Goal: Task Accomplishment & Management: Manage account settings

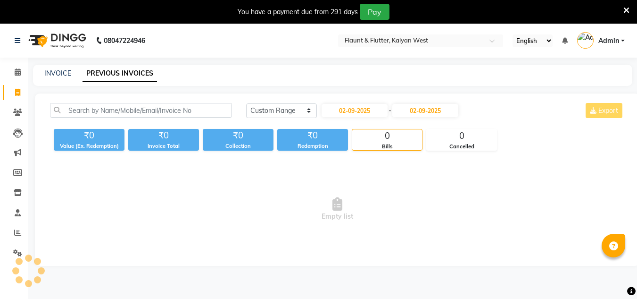
select select "range"
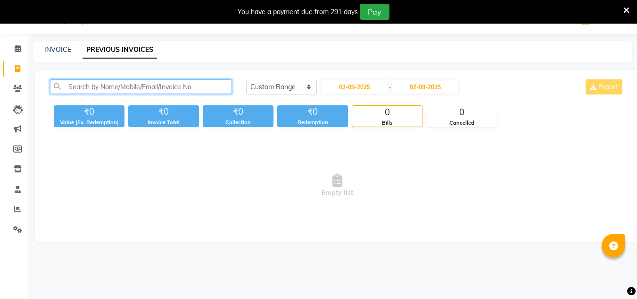
click at [218, 91] on input "text" at bounding box center [141, 86] width 182 height 15
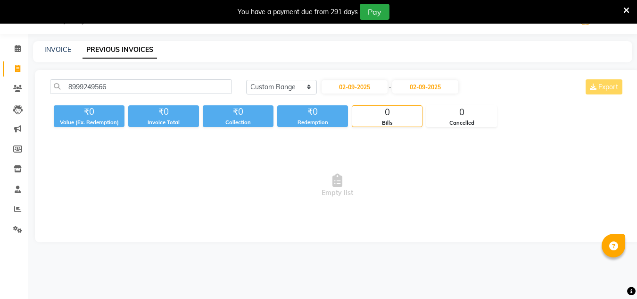
click at [345, 221] on span "Empty list" at bounding box center [337, 185] width 574 height 94
click at [197, 82] on input "8999249566" at bounding box center [141, 86] width 182 height 15
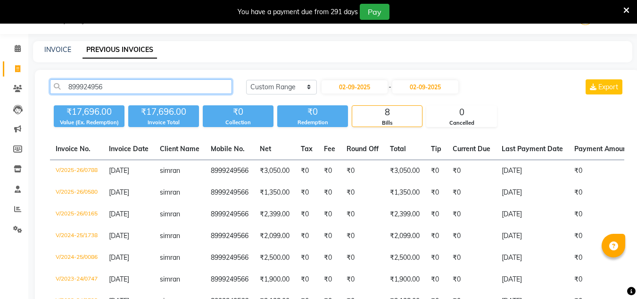
type input "8999249566"
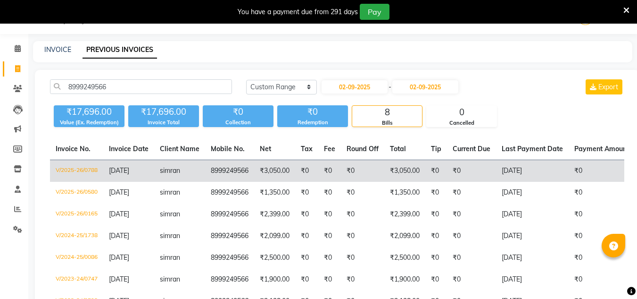
click at [244, 172] on td "8999249566" at bounding box center [229, 171] width 49 height 22
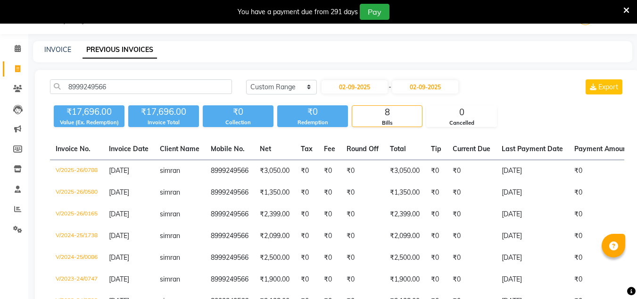
click at [530, 59] on div "INVOICE PREVIOUS INVOICES" at bounding box center [332, 51] width 599 height 21
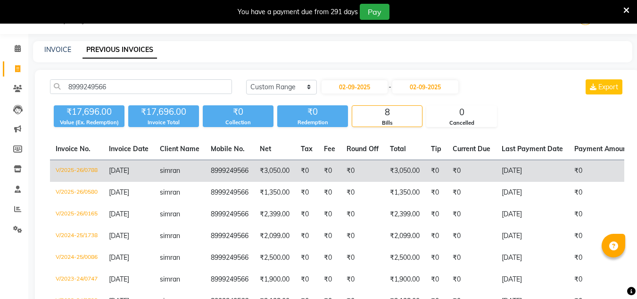
click at [283, 166] on td "₹3,050.00" at bounding box center [274, 171] width 41 height 22
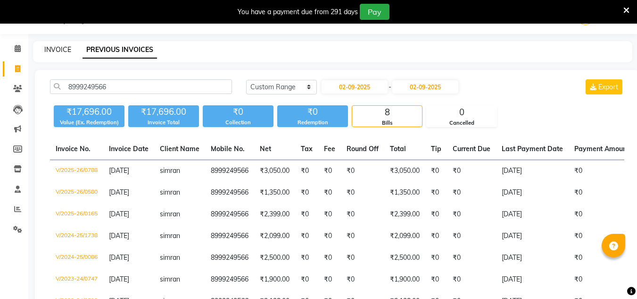
click at [51, 50] on link "INVOICE" at bounding box center [57, 49] width 27 height 8
select select "service"
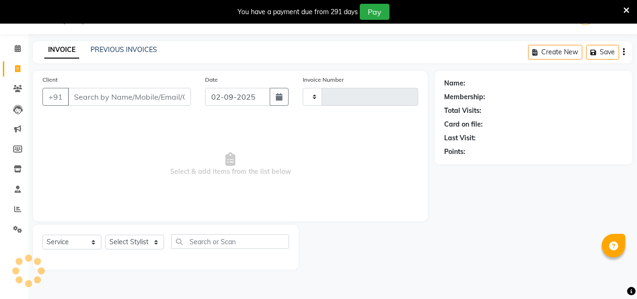
type input "0948"
select select "4941"
click at [15, 166] on icon at bounding box center [18, 168] width 8 height 7
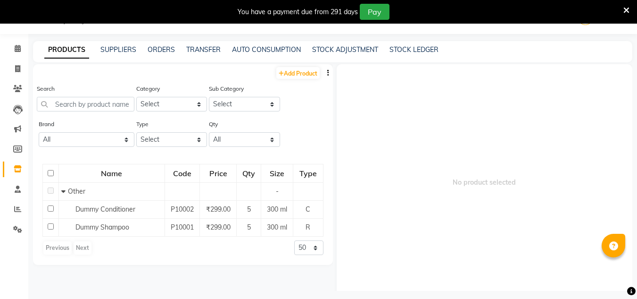
click at [622, 11] on div "You have a payment due from 291 days Pay" at bounding box center [314, 12] width 620 height 16
drag, startPoint x: 622, startPoint y: 11, endPoint x: 626, endPoint y: 8, distance: 5.4
click at [626, 8] on icon at bounding box center [627, 10] width 6 height 8
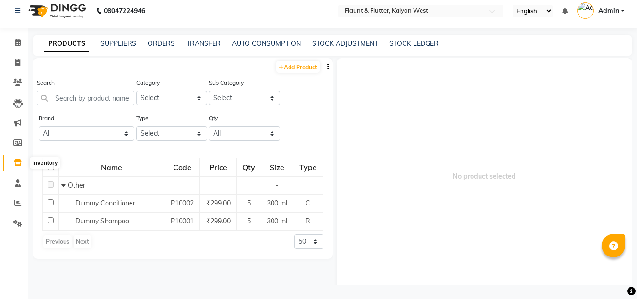
click at [19, 164] on icon at bounding box center [18, 162] width 8 height 7
click at [86, 102] on input "text" at bounding box center [86, 98] width 98 height 15
click at [305, 67] on link "Add Product" at bounding box center [297, 67] width 43 height 12
select select "true"
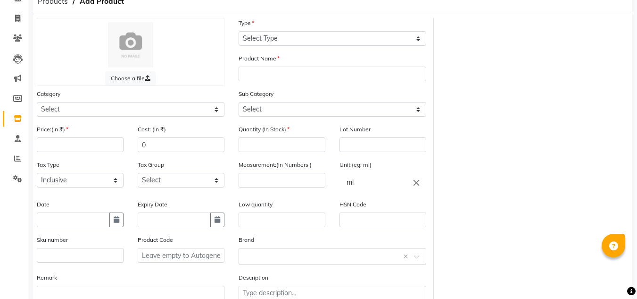
scroll to position [48, 0]
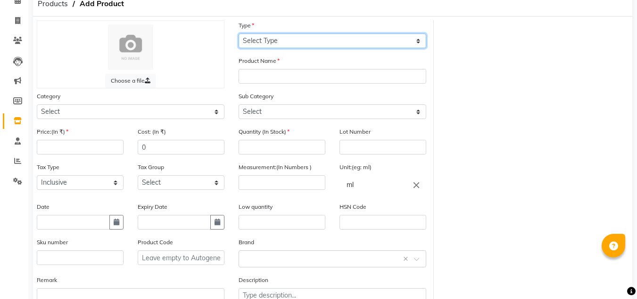
click at [262, 42] on select "Select Type Both Retail Consumable" at bounding box center [333, 40] width 188 height 15
select select "R"
click at [239, 33] on select "Select Type Both Retail Consumable" at bounding box center [333, 40] width 188 height 15
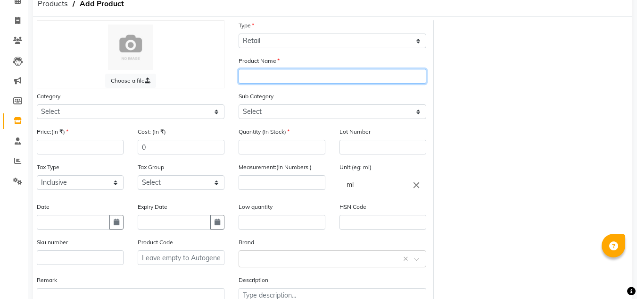
click at [267, 74] on input "text" at bounding box center [333, 76] width 188 height 15
type input "absolute repair shampoo"
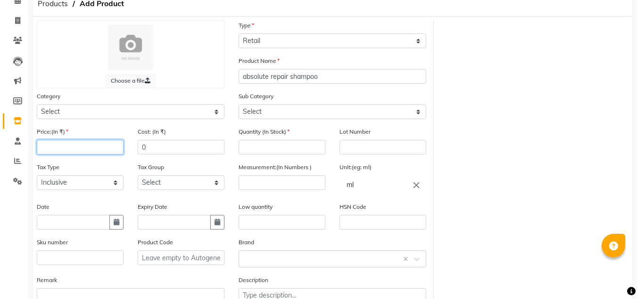
click at [80, 150] on input "number" at bounding box center [80, 147] width 87 height 15
type input "1000"
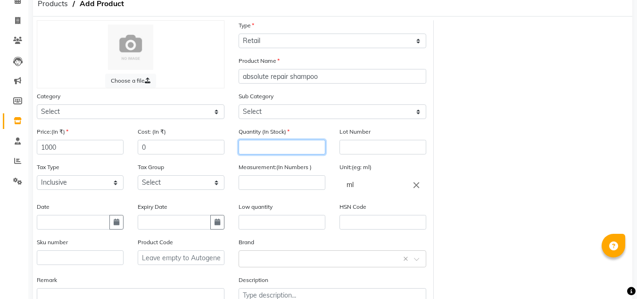
click at [256, 147] on input "number" at bounding box center [282, 147] width 87 height 15
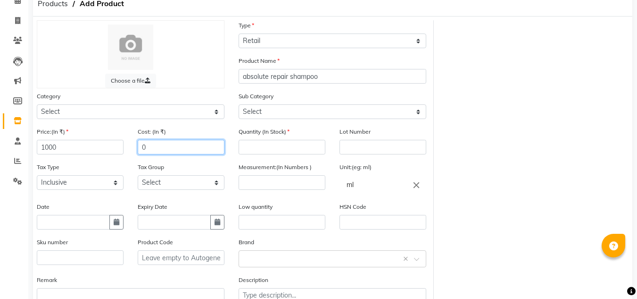
click at [181, 147] on input "0" at bounding box center [181, 147] width 87 height 15
click at [258, 145] on div "Quantity (In Stock)" at bounding box center [282, 140] width 87 height 28
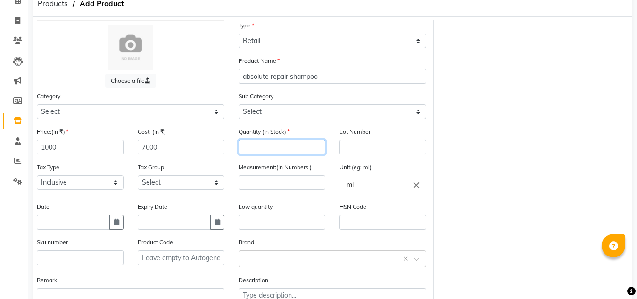
click at [258, 145] on input "number" at bounding box center [282, 147] width 87 height 15
click at [171, 145] on div "Cost: (In ₹) 7000" at bounding box center [181, 140] width 87 height 28
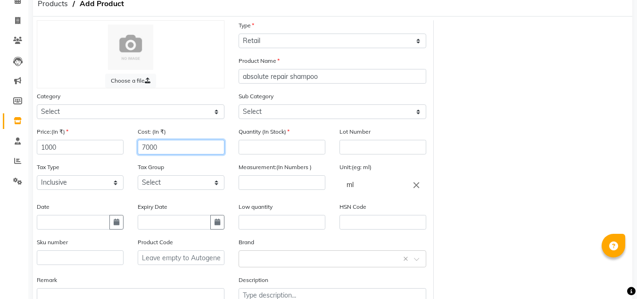
click at [171, 145] on input "7000" at bounding box center [181, 147] width 87 height 15
type input "700"
click at [284, 137] on div "Quantity (In Stock)" at bounding box center [282, 140] width 87 height 28
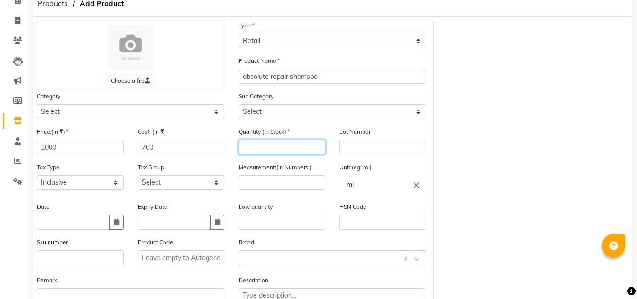
click at [285, 146] on input "number" at bounding box center [282, 147] width 87 height 15
type input "5"
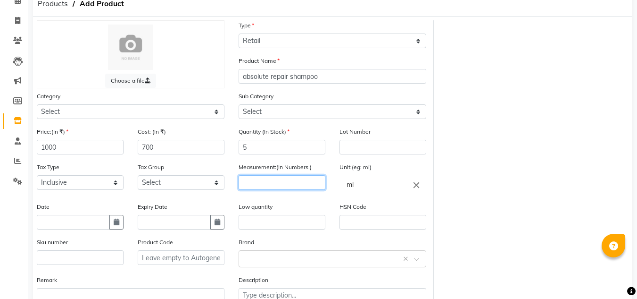
click at [271, 182] on input "number" at bounding box center [282, 182] width 87 height 15
type input "250"
click at [285, 197] on div "Measurement:(In Numbers ) 250" at bounding box center [282, 182] width 101 height 40
click at [378, 189] on input "ml" at bounding box center [383, 184] width 87 height 19
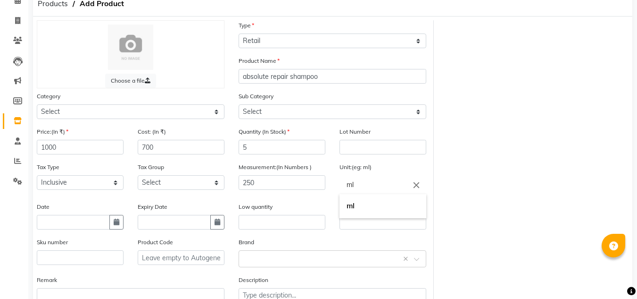
drag, startPoint x: 457, startPoint y: 243, endPoint x: 485, endPoint y: 223, distance: 35.1
click at [485, 223] on div at bounding box center [318, 149] width 637 height 299
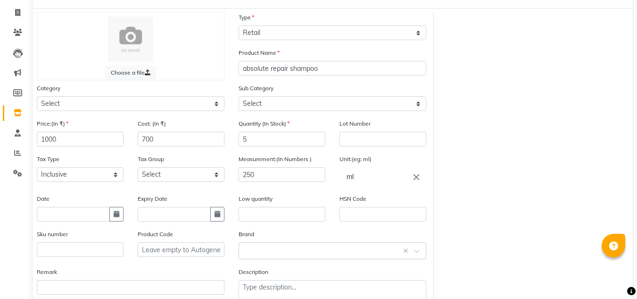
scroll to position [52, 0]
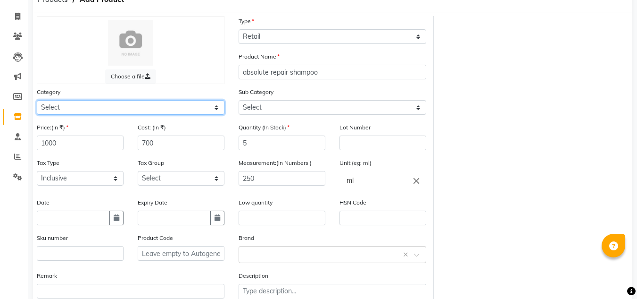
click at [97, 107] on select "Select Hair Skin Makeup Personal Care Appliances Beard Waxing Disposable Thread…" at bounding box center [131, 107] width 188 height 15
select select "1100"
click at [37, 100] on select "Select Hair Skin Makeup Personal Care Appliances Beard Waxing Disposable Thread…" at bounding box center [131, 107] width 188 height 15
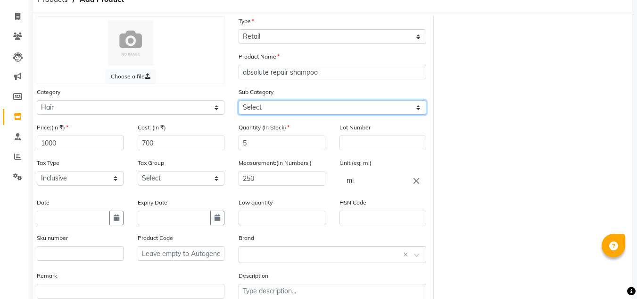
click at [260, 106] on select "Select Shampoo Conditioner Cream Mask Oil Serum Color Appliances Treatment Styl…" at bounding box center [333, 107] width 188 height 15
select select "1101"
click at [239, 100] on select "Select Shampoo Conditioner Cream Mask Oil Serum Color Appliances Treatment Styl…" at bounding box center [333, 107] width 188 height 15
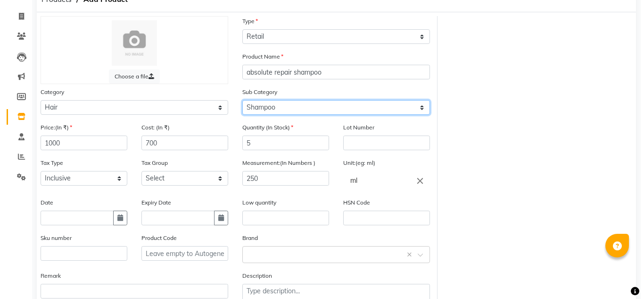
scroll to position [104, 0]
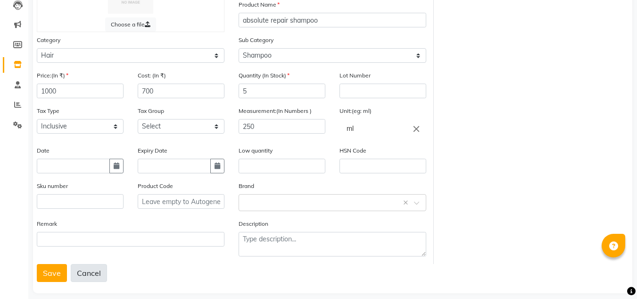
click at [85, 274] on button "Cancel" at bounding box center [89, 273] width 36 height 18
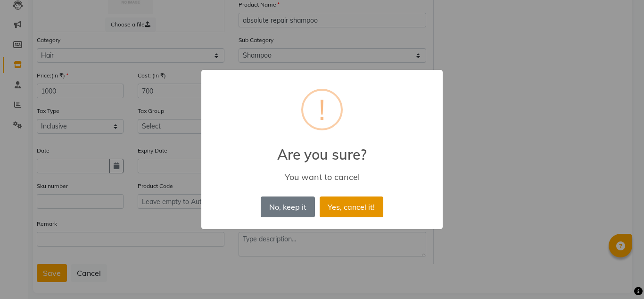
click at [346, 199] on button "Yes, cancel it!" at bounding box center [352, 206] width 64 height 21
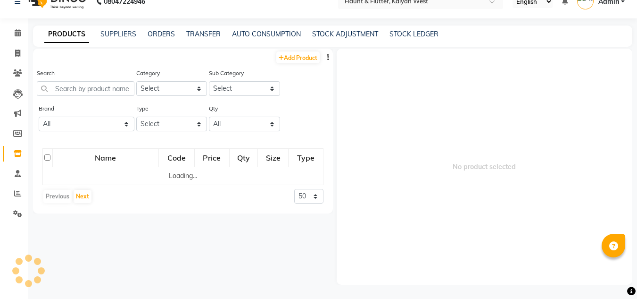
scroll to position [6, 0]
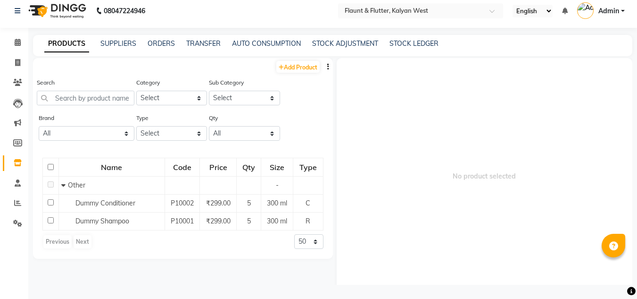
click at [327, 67] on icon "button" at bounding box center [328, 66] width 2 height 7
click at [301, 72] on div "EXPORT" at bounding box center [298, 73] width 31 height 12
click at [120, 46] on link "SUPPLIERS" at bounding box center [118, 43] width 36 height 8
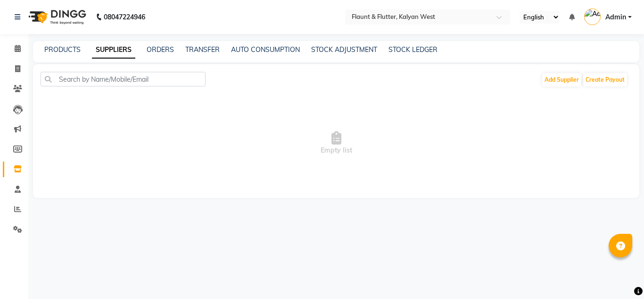
click at [124, 50] on link "SUPPLIERS" at bounding box center [113, 50] width 43 height 17
click at [556, 83] on button "Add Supplier" at bounding box center [561, 79] width 39 height 13
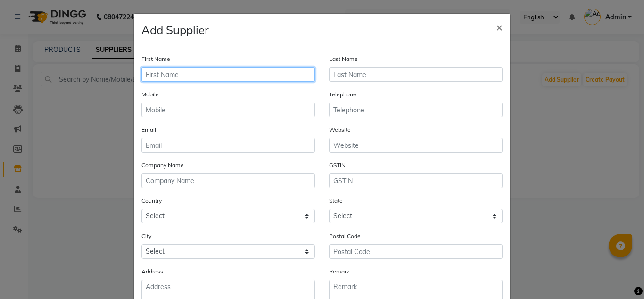
click at [181, 76] on input "text" at bounding box center [228, 74] width 174 height 15
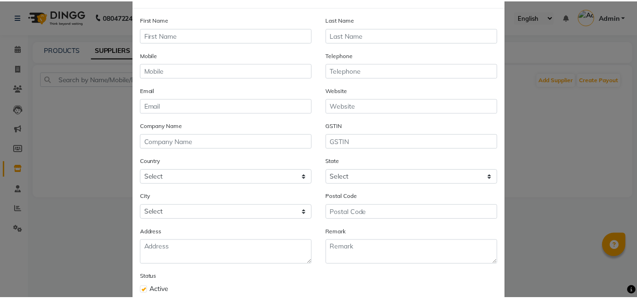
scroll to position [94, 0]
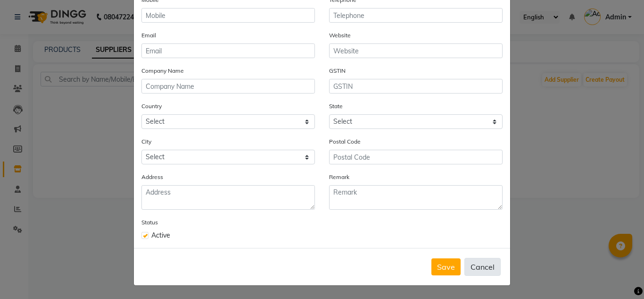
click at [472, 267] on button "Cancel" at bounding box center [483, 267] width 36 height 18
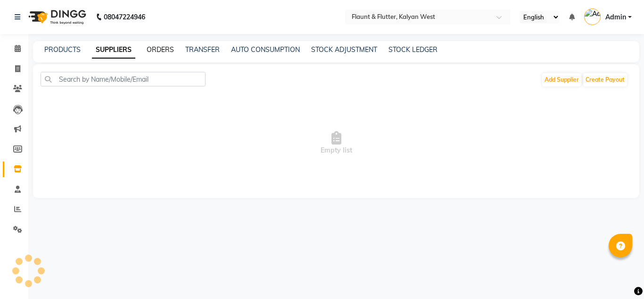
click at [162, 50] on link "ORDERS" at bounding box center [160, 49] width 27 height 8
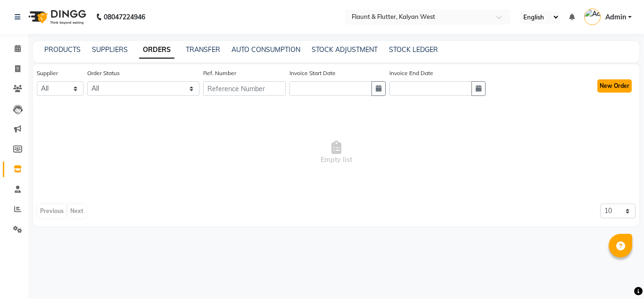
click at [620, 83] on button "New Order" at bounding box center [615, 85] width 34 height 13
select select "true"
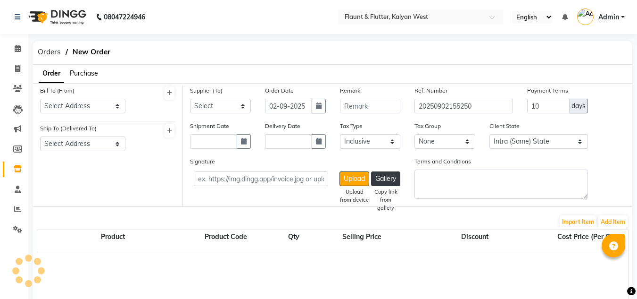
select select "1945"
click at [67, 109] on select "Select Address" at bounding box center [82, 106] width 85 height 15
click at [169, 90] on icon at bounding box center [169, 93] width 5 height 6
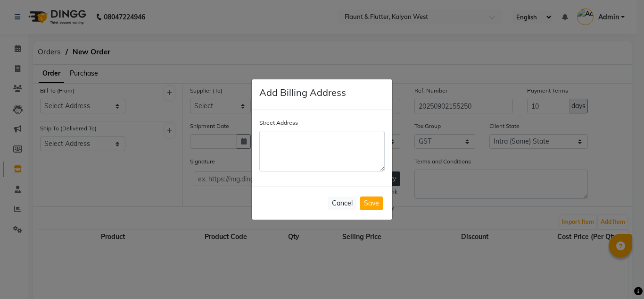
click at [283, 148] on textarea "Street Address" at bounding box center [321, 151] width 125 height 41
type textarea "jfisjj"
click at [341, 201] on button "Cancel" at bounding box center [342, 203] width 28 height 14
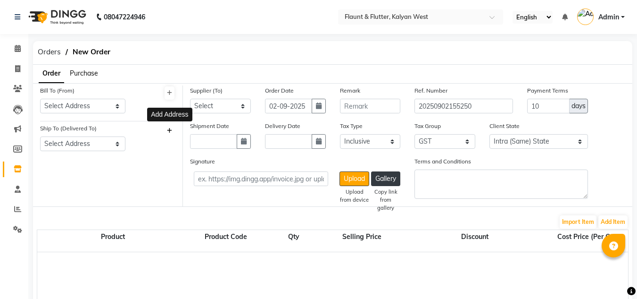
click at [172, 127] on button at bounding box center [170, 130] width 10 height 13
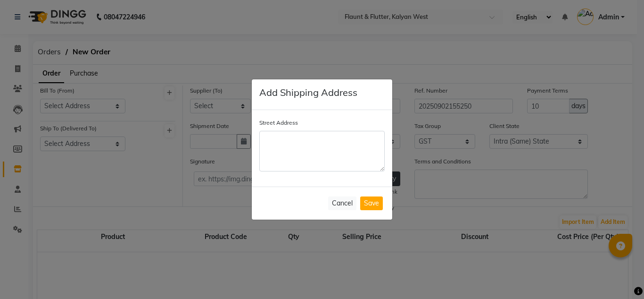
click at [294, 146] on textarea "Street Address" at bounding box center [321, 151] width 125 height 41
click at [338, 209] on button "Cancel" at bounding box center [342, 203] width 28 height 14
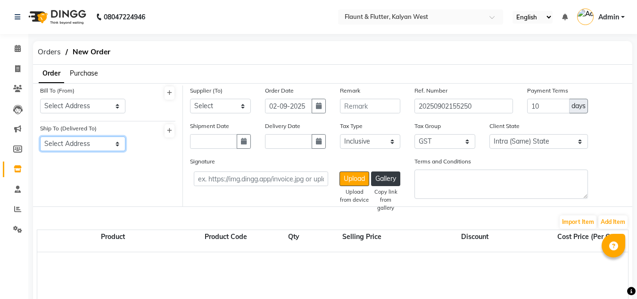
click at [79, 140] on select "Select Address" at bounding box center [82, 143] width 85 height 15
click at [170, 130] on icon at bounding box center [169, 131] width 5 height 6
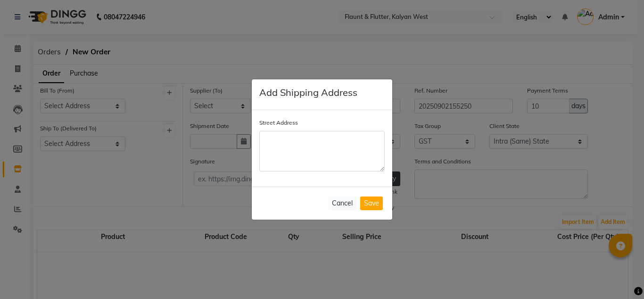
click at [295, 150] on textarea "Street Address" at bounding box center [321, 151] width 125 height 41
type textarea "idj"
click at [348, 206] on button "Cancel" at bounding box center [342, 203] width 28 height 14
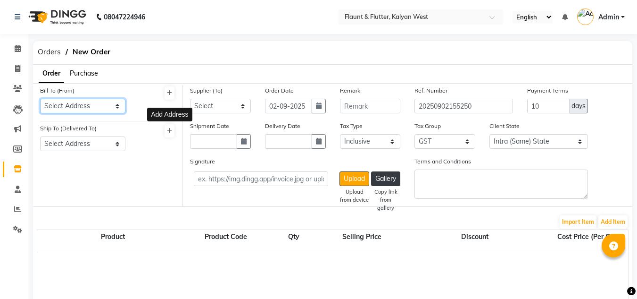
click at [84, 108] on select "Select Address" at bounding box center [82, 106] width 85 height 15
click at [166, 128] on button at bounding box center [170, 130] width 10 height 13
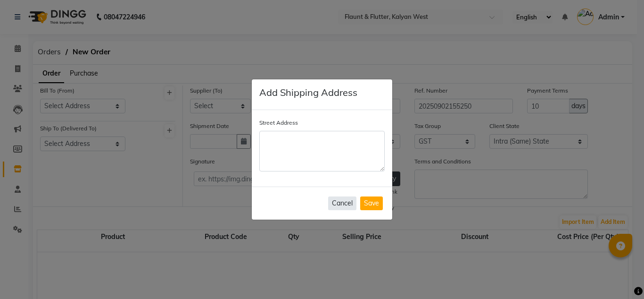
click at [341, 199] on button "Cancel" at bounding box center [342, 203] width 28 height 14
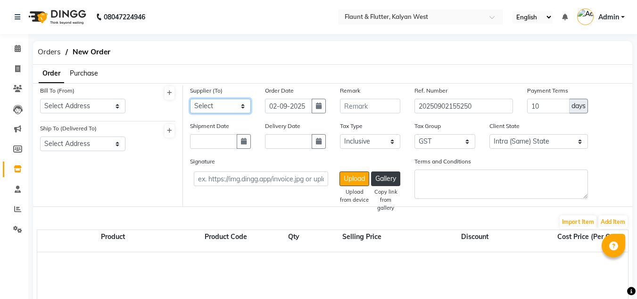
click at [210, 103] on select "Select" at bounding box center [220, 106] width 61 height 15
click at [225, 132] on div "Shipment Date" at bounding box center [220, 135] width 61 height 28
click at [320, 103] on icon "button" at bounding box center [319, 105] width 6 height 7
select select "9"
select select "2025"
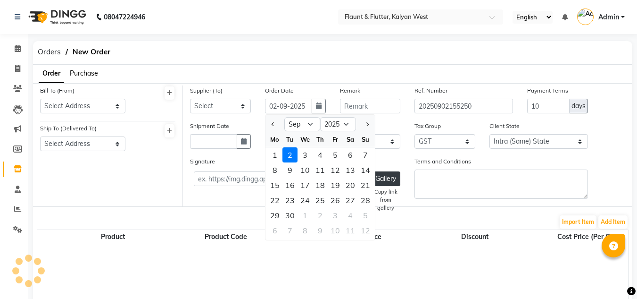
click at [272, 156] on div "1" at bounding box center [274, 154] width 15 height 15
type input "01-09-2025"
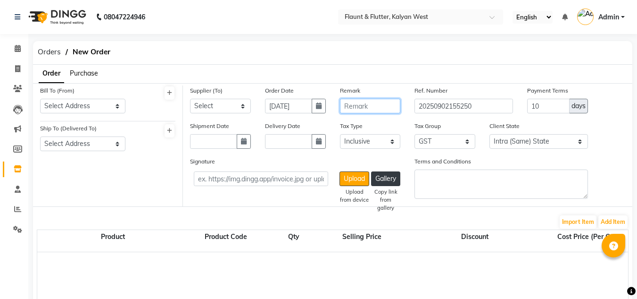
click at [367, 104] on input "text" at bounding box center [370, 106] width 61 height 15
type input "j"
drag, startPoint x: 483, startPoint y: 101, endPoint x: 437, endPoint y: 104, distance: 46.8
click at [415, 101] on input "20250902155250" at bounding box center [464, 106] width 98 height 15
drag, startPoint x: 266, startPoint y: 103, endPoint x: 298, endPoint y: 104, distance: 31.6
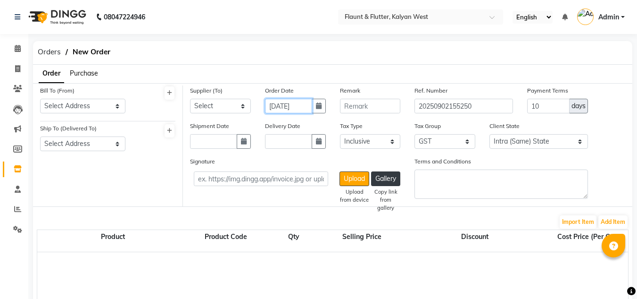
click at [299, 104] on input "01-09-2025" at bounding box center [288, 106] width 47 height 15
select select "9"
select select "2025"
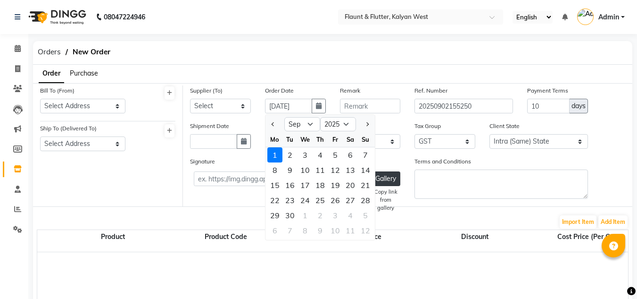
click at [220, 161] on div "Signature Upload Upload from device Gallery Copy link from gallery" at bounding box center [295, 171] width 211 height 30
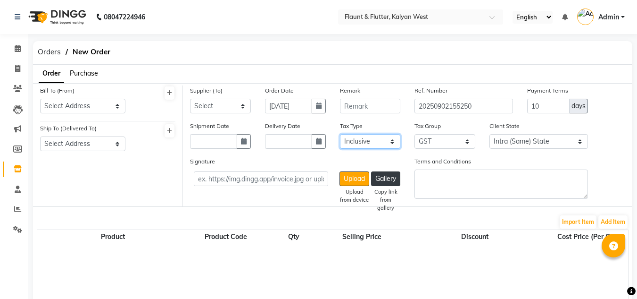
click at [378, 141] on select "Select Inclusive Exclusive" at bounding box center [370, 141] width 61 height 15
click at [460, 162] on label "Terms and Conditions" at bounding box center [443, 161] width 57 height 8
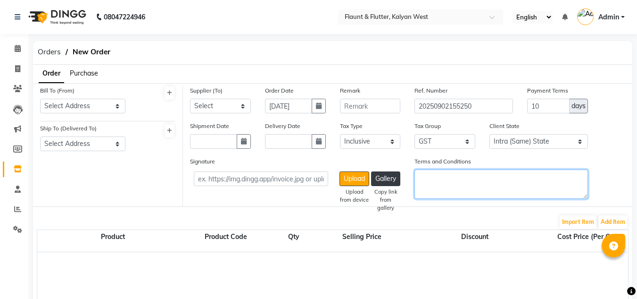
click at [460, 169] on textarea "Terms and Conditions" at bounding box center [501, 183] width 173 height 29
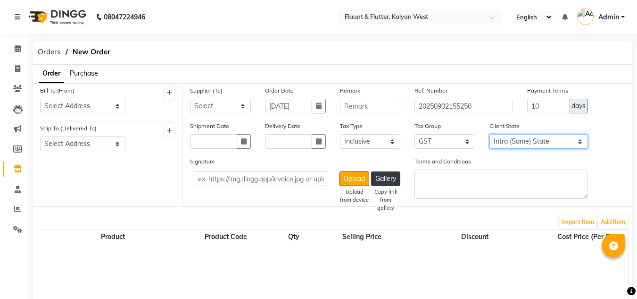
click at [534, 145] on select "Intra (Same) State Inter (Other) State" at bounding box center [539, 141] width 98 height 15
click at [491, 203] on div "Terms and Conditions" at bounding box center [500, 181] width 187 height 50
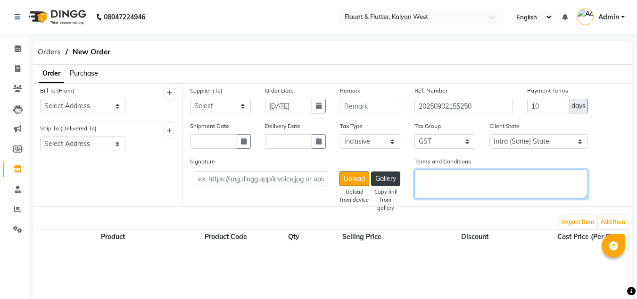
drag, startPoint x: 423, startPoint y: 191, endPoint x: 508, endPoint y: 177, distance: 86.1
click at [508, 177] on textarea "Terms and Conditions" at bounding box center [501, 183] width 173 height 29
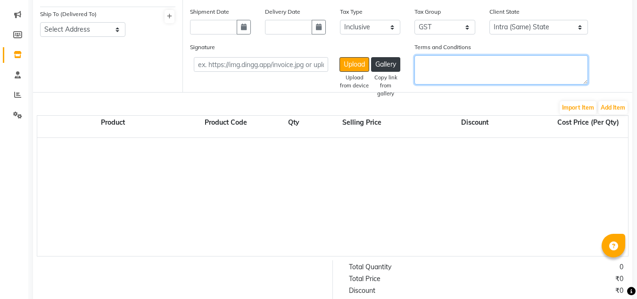
scroll to position [116, 0]
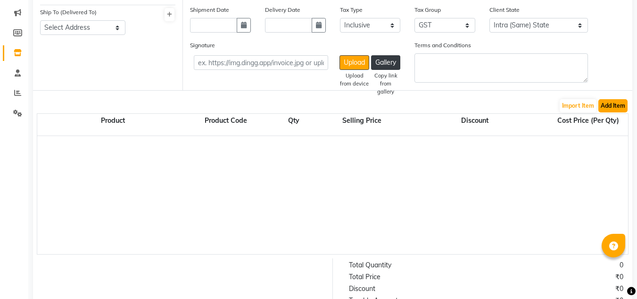
click at [609, 103] on button "Add Item" at bounding box center [613, 105] width 29 height 13
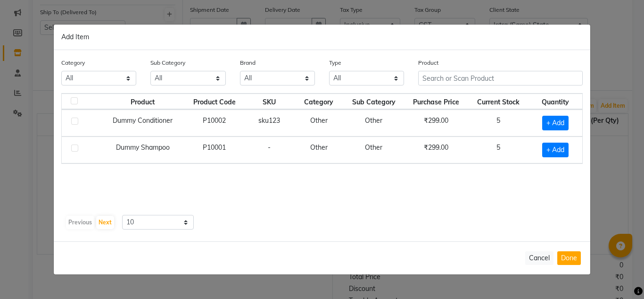
click at [76, 121] on label at bounding box center [74, 120] width 7 height 7
click at [76, 121] on input "checkbox" at bounding box center [74, 121] width 6 height 6
checkbox input "true"
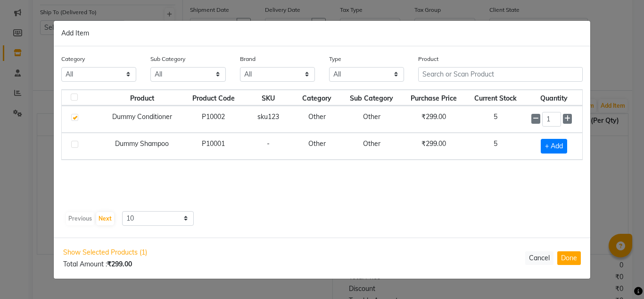
click at [76, 144] on label at bounding box center [74, 144] width 7 height 7
click at [76, 144] on input "checkbox" at bounding box center [74, 144] width 6 height 6
checkbox input "true"
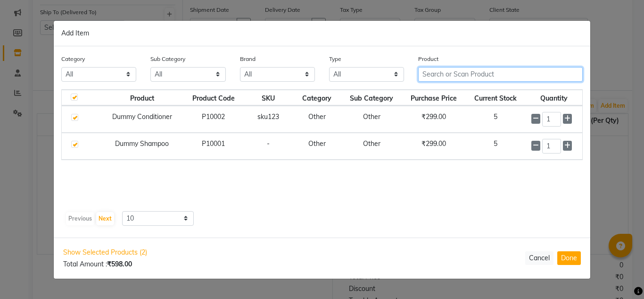
click at [445, 74] on input "text" at bounding box center [500, 74] width 165 height 15
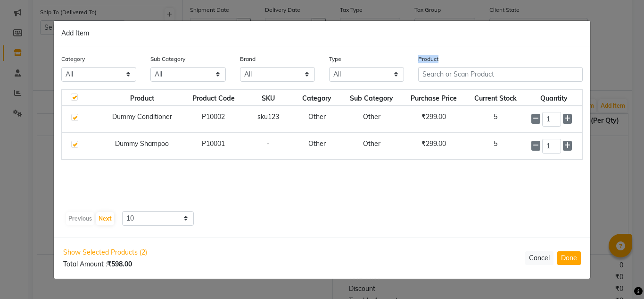
drag, startPoint x: 415, startPoint y: 53, endPoint x: 445, endPoint y: 73, distance: 36.8
click at [445, 76] on div "Category All Hair Skin Makeup Personal Care Appliances Beard Waxing Disposable …" at bounding box center [322, 141] width 537 height 191
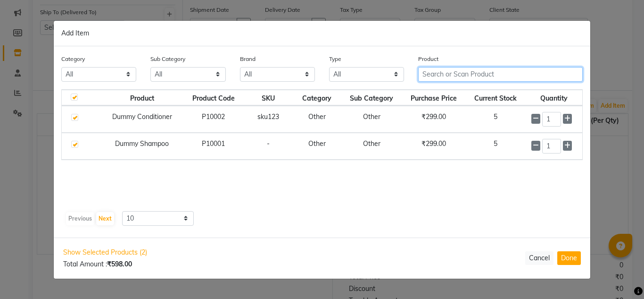
click at [445, 76] on input "text" at bounding box center [500, 74] width 165 height 15
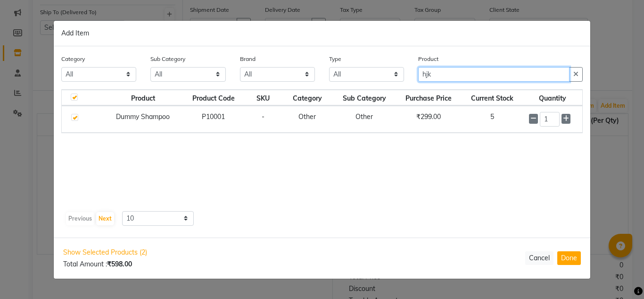
type input "hjk"
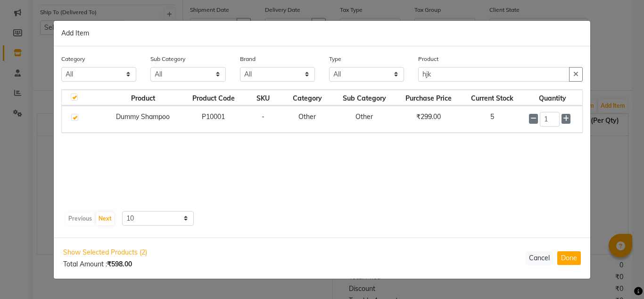
click at [74, 120] on label at bounding box center [74, 117] width 7 height 7
click at [74, 120] on input "checkbox" at bounding box center [74, 118] width 6 height 6
click at [74, 120] on label at bounding box center [74, 117] width 7 height 7
click at [74, 120] on input "checkbox" at bounding box center [74, 118] width 6 height 6
checkbox input "true"
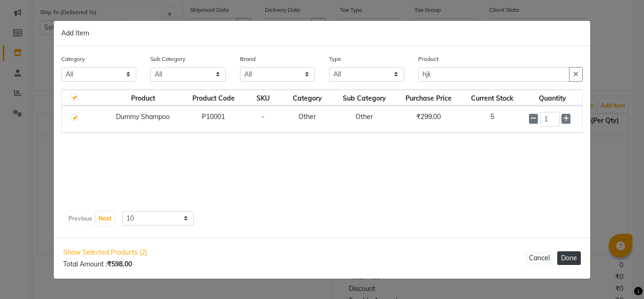
click at [567, 260] on button "Done" at bounding box center [569, 258] width 24 height 14
select select "1945"
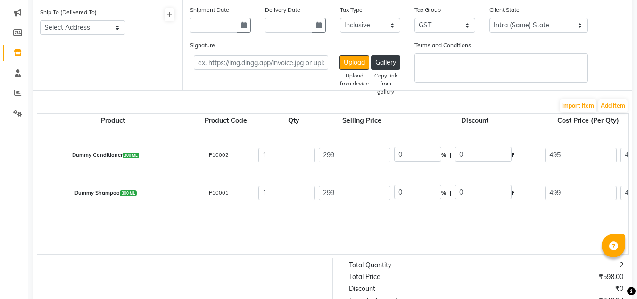
drag, startPoint x: 182, startPoint y: 146, endPoint x: 273, endPoint y: 140, distance: 90.8
click at [281, 155] on input "1" at bounding box center [286, 155] width 57 height 15
type input "0"
type input "75.51"
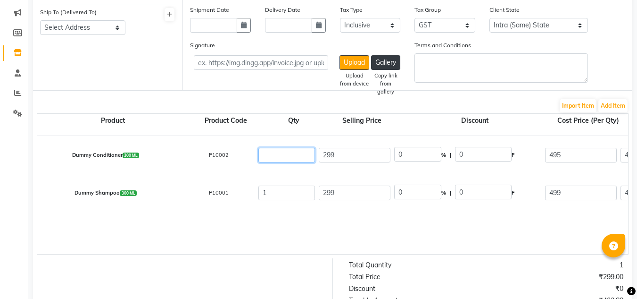
type input "0"
type input "5"
type input "2097.45"
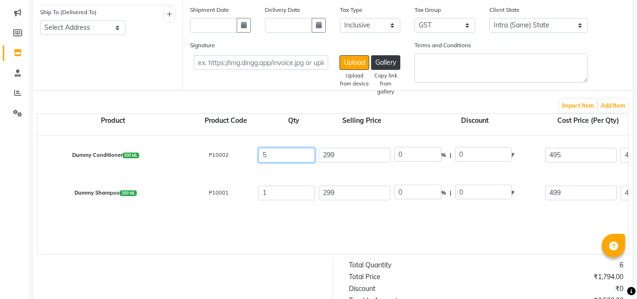
type input "377.54"
type input "2474.99"
type input "5"
click at [285, 191] on input "1" at bounding box center [286, 192] width 57 height 15
type input "0"
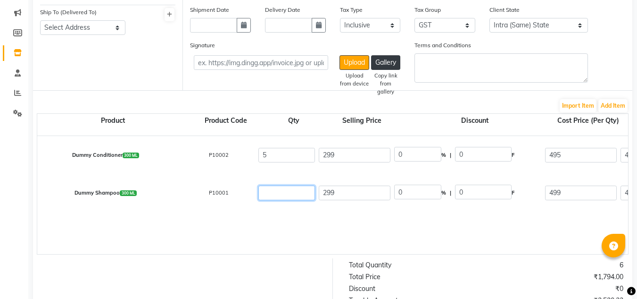
type input "76.12"
type input "0"
type input "5"
type input "2114.4"
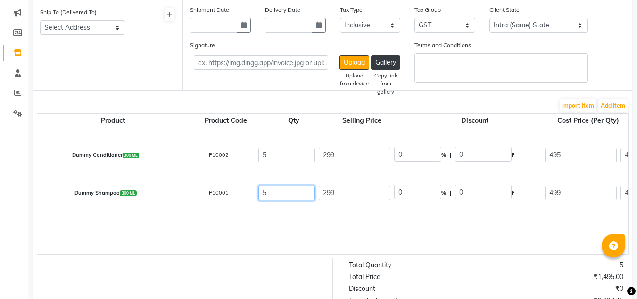
type input "2114.4"
type input "380.59"
type input "2494.99"
type input "5"
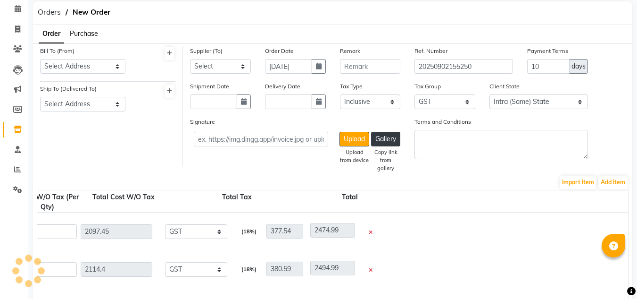
scroll to position [0, 0]
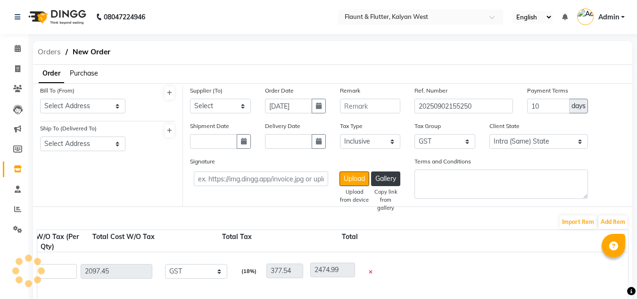
click at [50, 50] on span "Orders" at bounding box center [49, 51] width 33 height 17
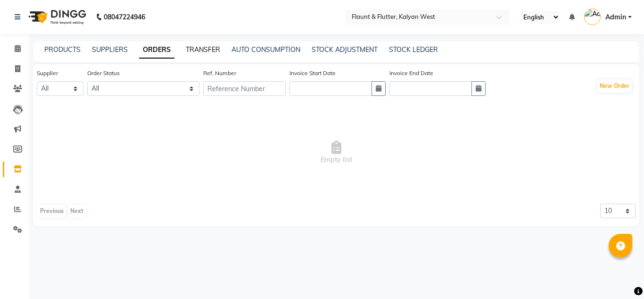
click at [208, 49] on link "TRANSFER" at bounding box center [203, 49] width 34 height 8
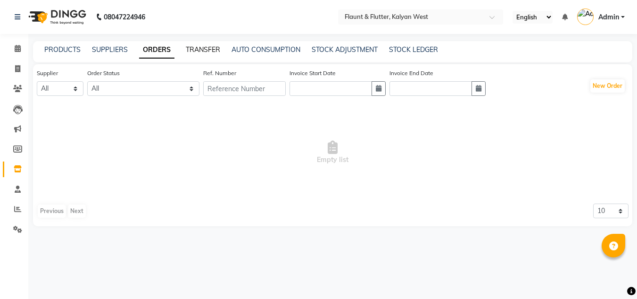
select select "sender"
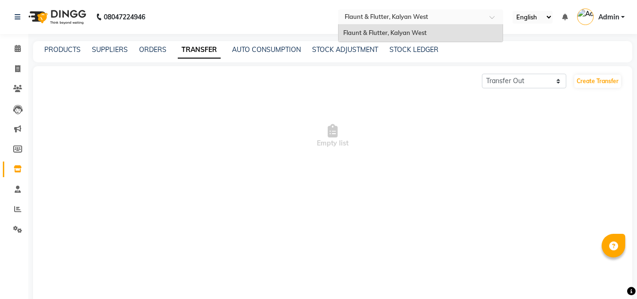
click at [420, 13] on input "text" at bounding box center [411, 16] width 137 height 9
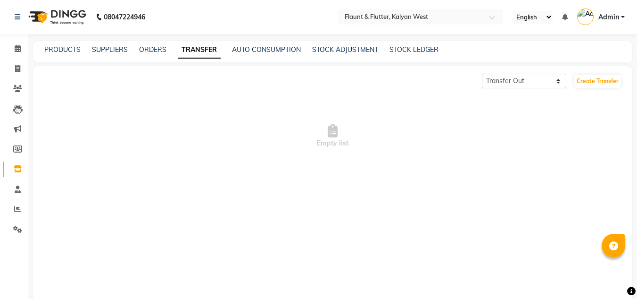
click at [566, 111] on span "Empty list" at bounding box center [333, 136] width 592 height 94
drag, startPoint x: 343, startPoint y: 25, endPoint x: 386, endPoint y: 29, distance: 43.1
click at [473, 84] on app-home "08047224946 Select Location × Flaunt & Flutter, Kalyan West English ENGLISH Esp…" at bounding box center [318, 181] width 637 height 363
click at [268, 50] on link "AUTO CONSUMPTION" at bounding box center [266, 49] width 69 height 8
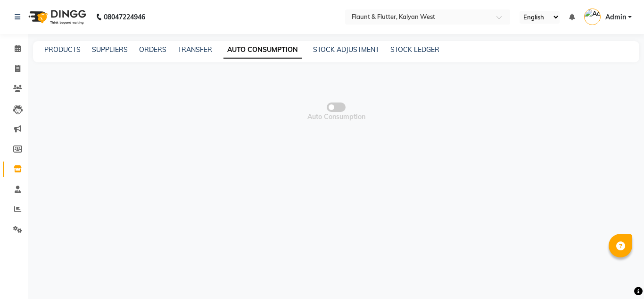
click at [340, 108] on span at bounding box center [336, 106] width 19 height 9
click at [336, 108] on input "checkbox" at bounding box center [336, 108] width 0 height 0
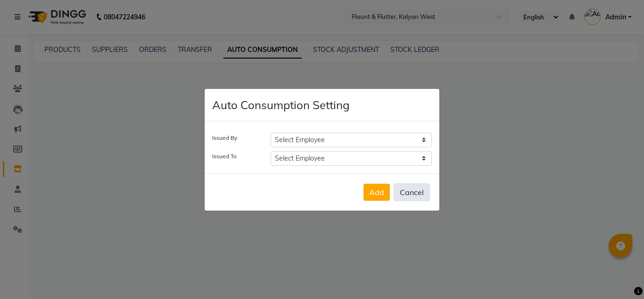
click at [422, 195] on button "Cancel" at bounding box center [412, 192] width 36 height 18
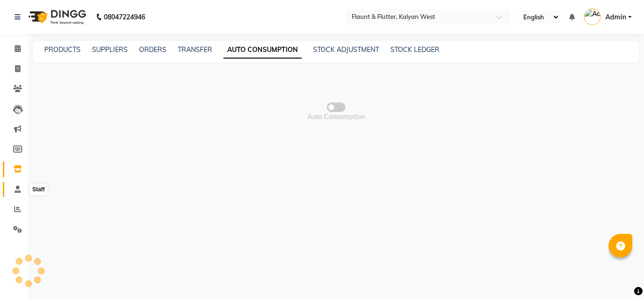
click at [17, 188] on icon at bounding box center [18, 188] width 6 height 7
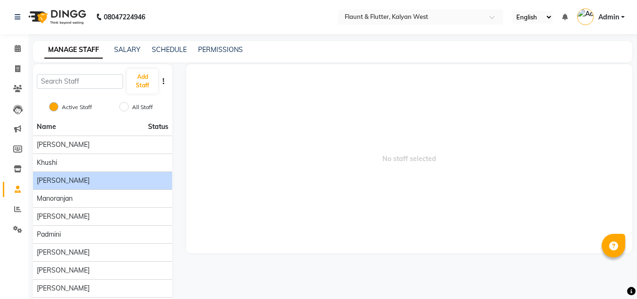
click at [50, 179] on span "Krisha" at bounding box center [63, 180] width 53 height 10
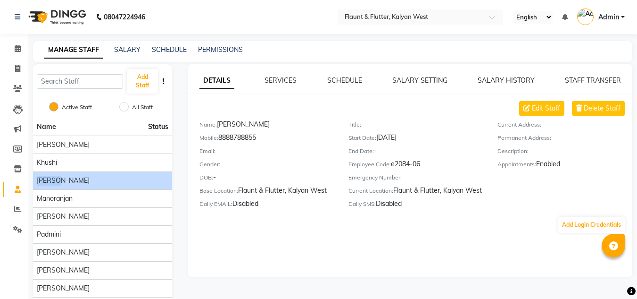
click at [250, 249] on div "DETAILS SERVICES SCHEDULE SALARY SETTING SALARY HISTORY STAFF TRANSFER Edit Sta…" at bounding box center [410, 170] width 444 height 212
click at [227, 247] on div "DETAILS SERVICES SCHEDULE SALARY SETTING SALARY HISTORY STAFF TRANSFER Edit Sta…" at bounding box center [410, 170] width 444 height 212
click at [301, 116] on div "Edit Staff Delete Staff Name: Krisha Mobile: 8888788855 Email: Gender: DOB: - B…" at bounding box center [416, 156] width 433 height 111
click at [433, 111] on div "Edit Staff Delete Staff" at bounding box center [416, 108] width 433 height 15
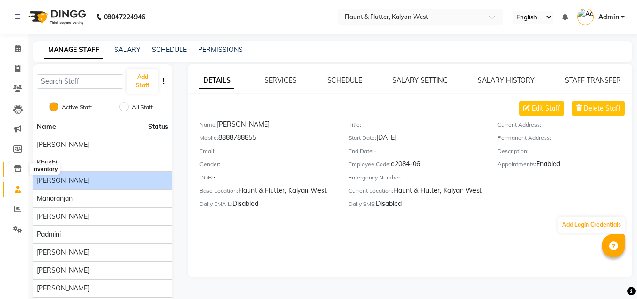
click at [17, 170] on icon at bounding box center [18, 168] width 8 height 7
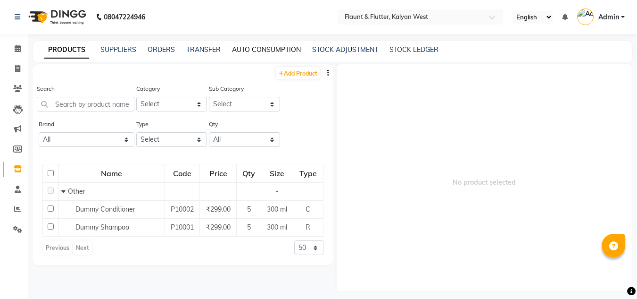
click at [265, 48] on link "AUTO CONSUMPTION" at bounding box center [266, 49] width 69 height 8
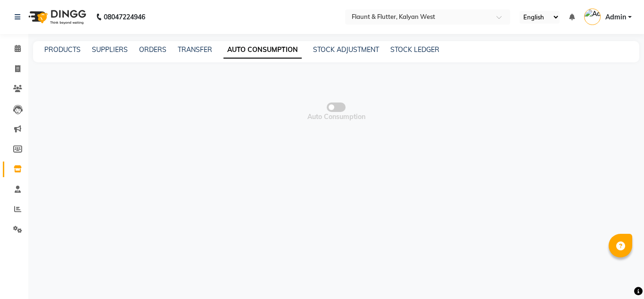
click at [256, 47] on link "AUTO CONSUMPTION" at bounding box center [263, 50] width 78 height 17
click at [254, 51] on link "AUTO CONSUMPTION" at bounding box center [263, 50] width 78 height 17
click at [263, 53] on link "AUTO CONSUMPTION" at bounding box center [263, 50] width 78 height 17
click at [341, 105] on span at bounding box center [336, 106] width 19 height 9
click at [336, 108] on input "checkbox" at bounding box center [336, 108] width 0 height 0
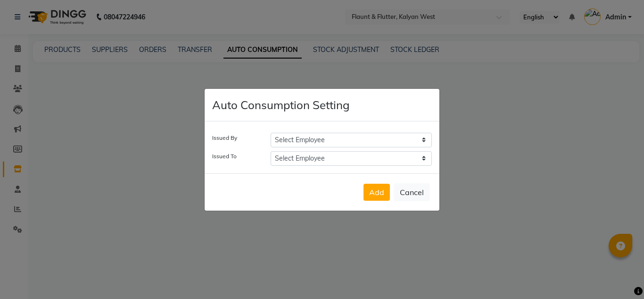
click at [323, 137] on select "Select Employee H Robinson Keivom Khushi Krisha Manoranjan Neeta Sonkar Padmini…" at bounding box center [351, 140] width 161 height 15
select select "31345"
click at [271, 133] on select "Select Employee H Robinson Keivom Khushi Krisha Manoranjan Neeta Sonkar Padmini…" at bounding box center [351, 140] width 161 height 15
click at [292, 158] on select "Select Employee H Robinson Keivom Khushi Krisha Manoranjan Neeta Sonkar Padmini…" at bounding box center [351, 158] width 161 height 15
select select "80659"
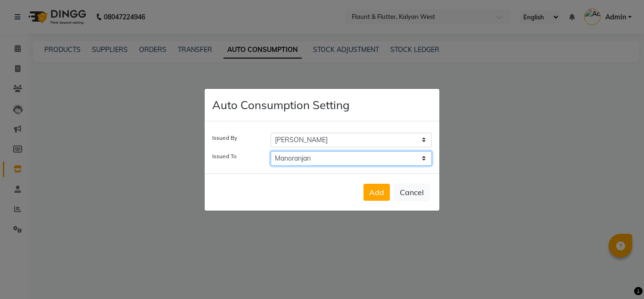
click at [271, 151] on select "Select Employee H Robinson Keivom Khushi Krisha Manoranjan Neeta Sonkar Padmini…" at bounding box center [351, 158] width 161 height 15
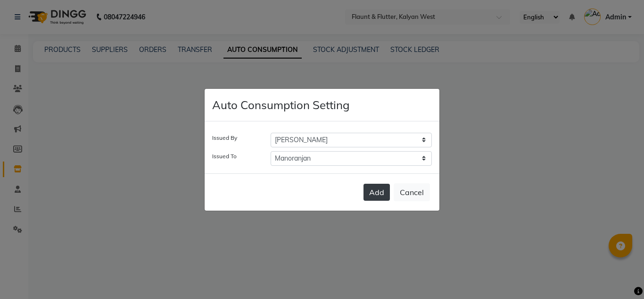
click at [375, 194] on button "Add" at bounding box center [377, 191] width 26 height 17
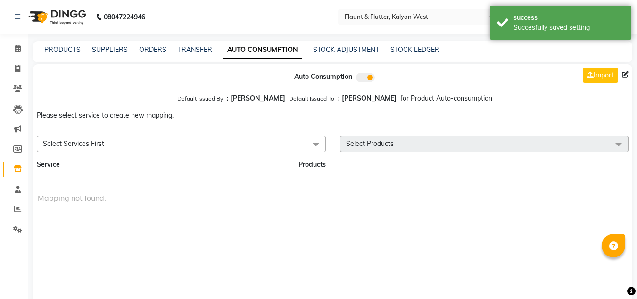
click at [148, 143] on span "Select Services First" at bounding box center [181, 143] width 289 height 17
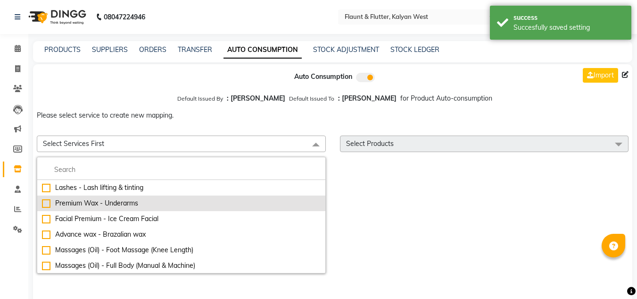
click at [101, 202] on div "Premium Wax - Underarms" at bounding box center [181, 203] width 279 height 10
checkbox input "true"
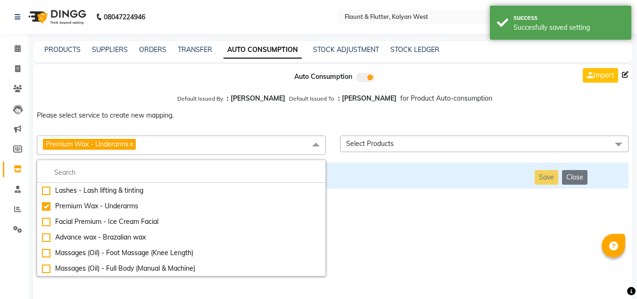
click at [481, 135] on span "Select Products" at bounding box center [484, 143] width 289 height 17
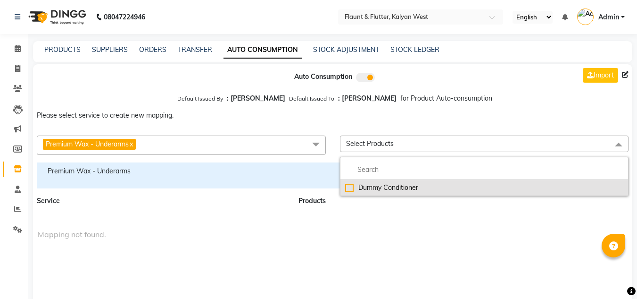
click at [362, 189] on div "Dummy Conditioner" at bounding box center [484, 188] width 279 height 10
checkbox input "true"
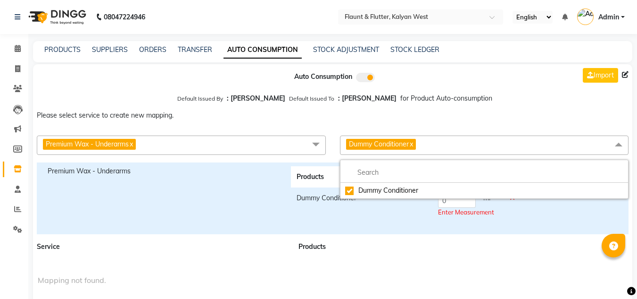
click at [284, 215] on div "Products Measurement Dummy Conditioner 0 ml Enter Measurement" at bounding box center [405, 198] width 243 height 64
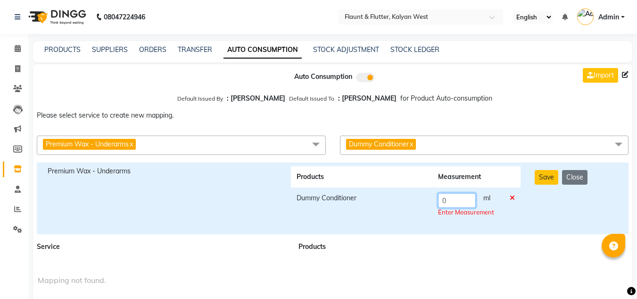
click at [448, 197] on input "0" at bounding box center [457, 200] width 38 height 15
type input "20"
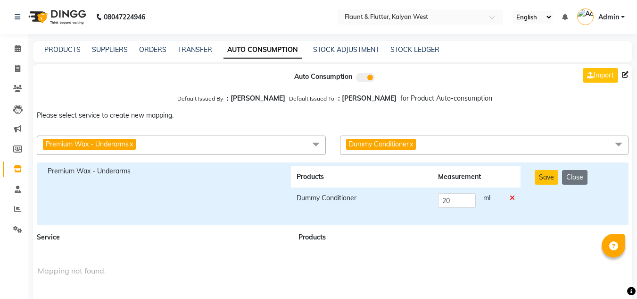
click at [546, 227] on div "Auto Consumption Import Default Issued By : Krisha Default Issued To : Manoranj…" at bounding box center [332, 188] width 599 height 248
click at [550, 170] on button "Save" at bounding box center [547, 177] width 24 height 15
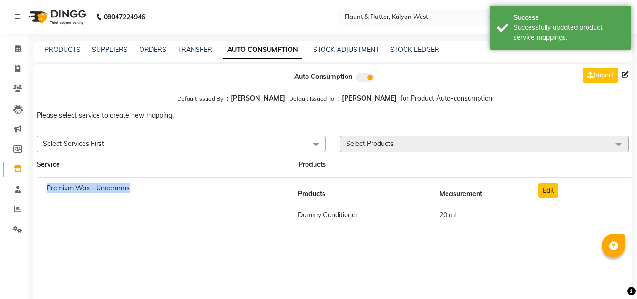
drag, startPoint x: 34, startPoint y: 199, endPoint x: 131, endPoint y: 196, distance: 97.2
click at [170, 200] on div "Premium Wax - Underarms Products Measurement Dummy Conditioner 20 ml Edit" at bounding box center [333, 206] width 614 height 66
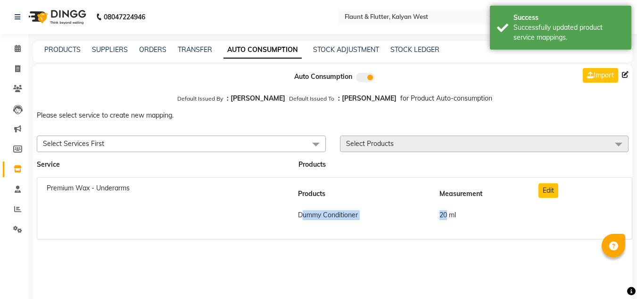
drag, startPoint x: 450, startPoint y: 214, endPoint x: 293, endPoint y: 207, distance: 156.7
click at [293, 207] on tr "Dummy Conditioner 20 ml" at bounding box center [408, 214] width 232 height 21
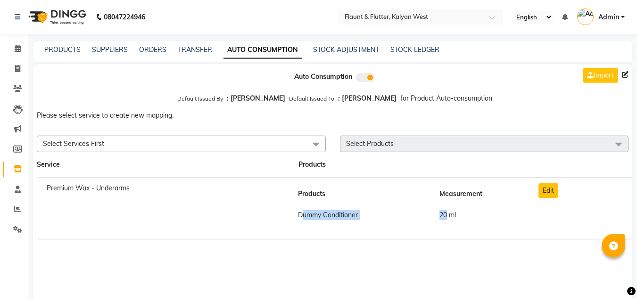
click at [445, 219] on td "20 ml" at bounding box center [479, 214] width 90 height 21
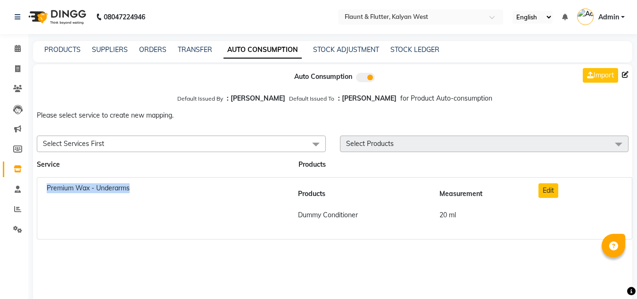
drag, startPoint x: 45, startPoint y: 189, endPoint x: 150, endPoint y: 203, distance: 105.6
click at [150, 203] on div "Premium Wax - Underarms" at bounding box center [163, 208] width 246 height 50
click at [430, 218] on td "Dummy Conditioner" at bounding box center [362, 214] width 141 height 21
click at [19, 174] on span at bounding box center [17, 169] width 17 height 11
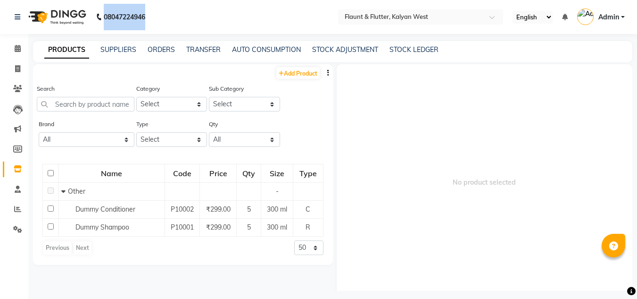
drag, startPoint x: 100, startPoint y: 15, endPoint x: 155, endPoint y: 15, distance: 54.7
click at [155, 16] on nav "08047224946 Select Location × Flaunt & Flutter, Kalyan West English ENGLISH Esp…" at bounding box center [318, 17] width 637 height 34
